Goal: Task Accomplishment & Management: Manage account settings

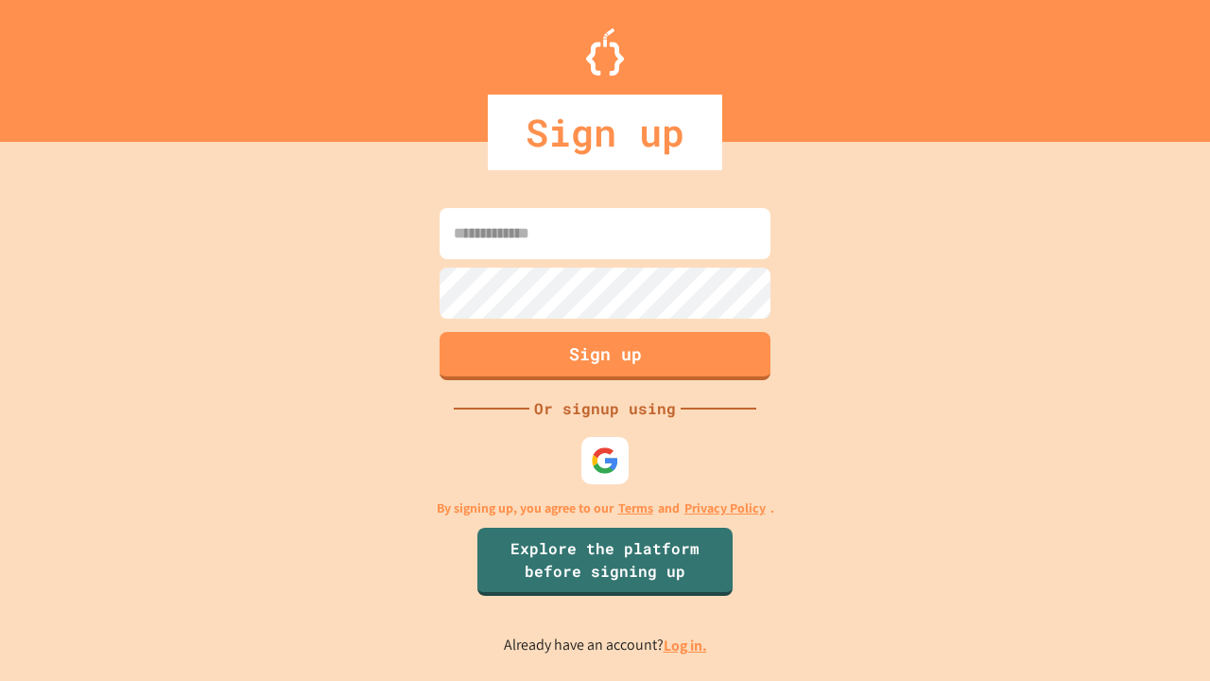
click at [686, 645] on link "Log in." at bounding box center [685, 645] width 43 height 20
